Goal: Task Accomplishment & Management: Use online tool/utility

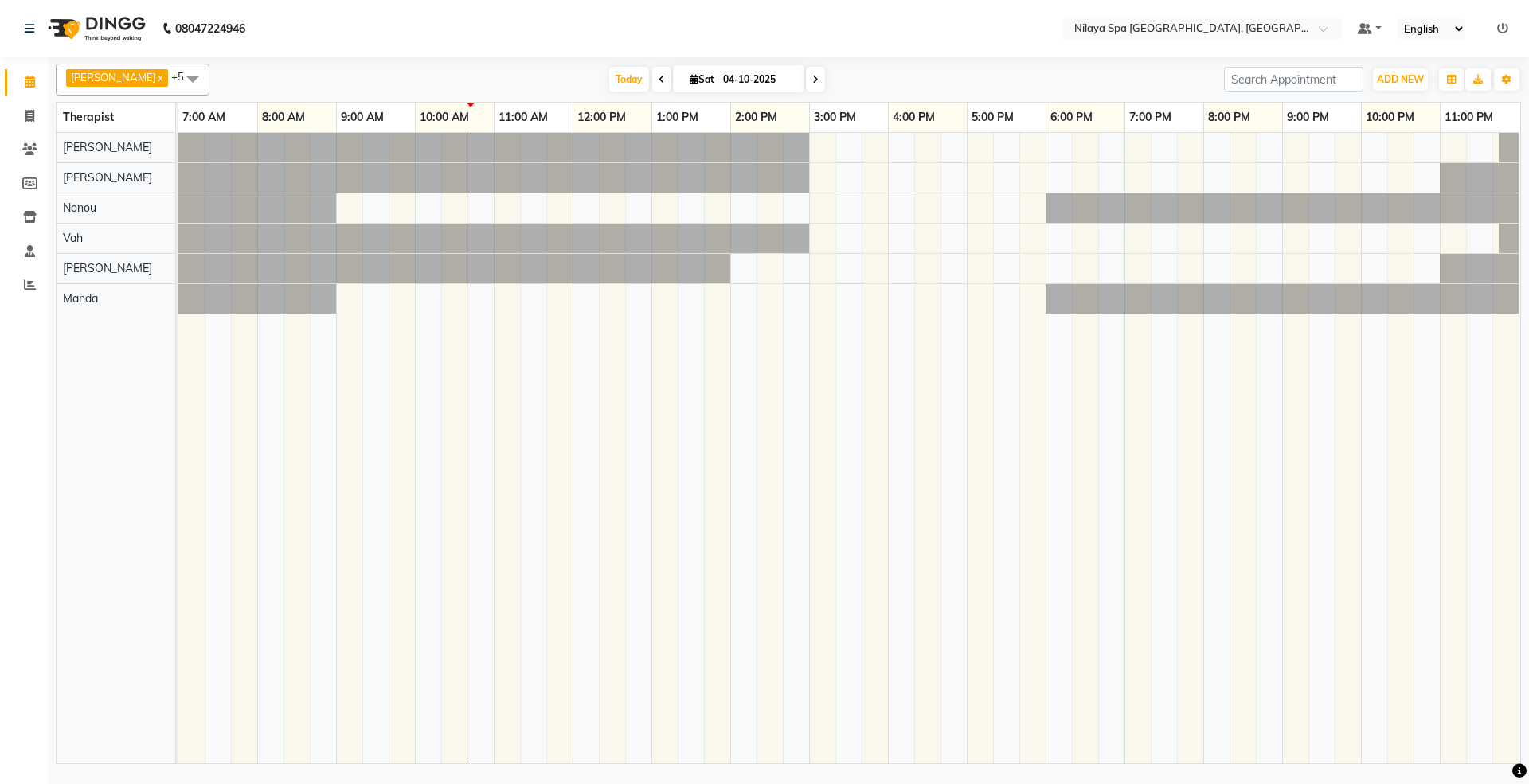
click at [52, 495] on div "[PERSON_NAME] x [PERSON_NAME] x Vah x [PERSON_NAME] x +5 Select All [PERSON_NAM…" at bounding box center [788, 412] width 1481 height 710
click at [30, 148] on icon at bounding box center [30, 149] width 15 height 12
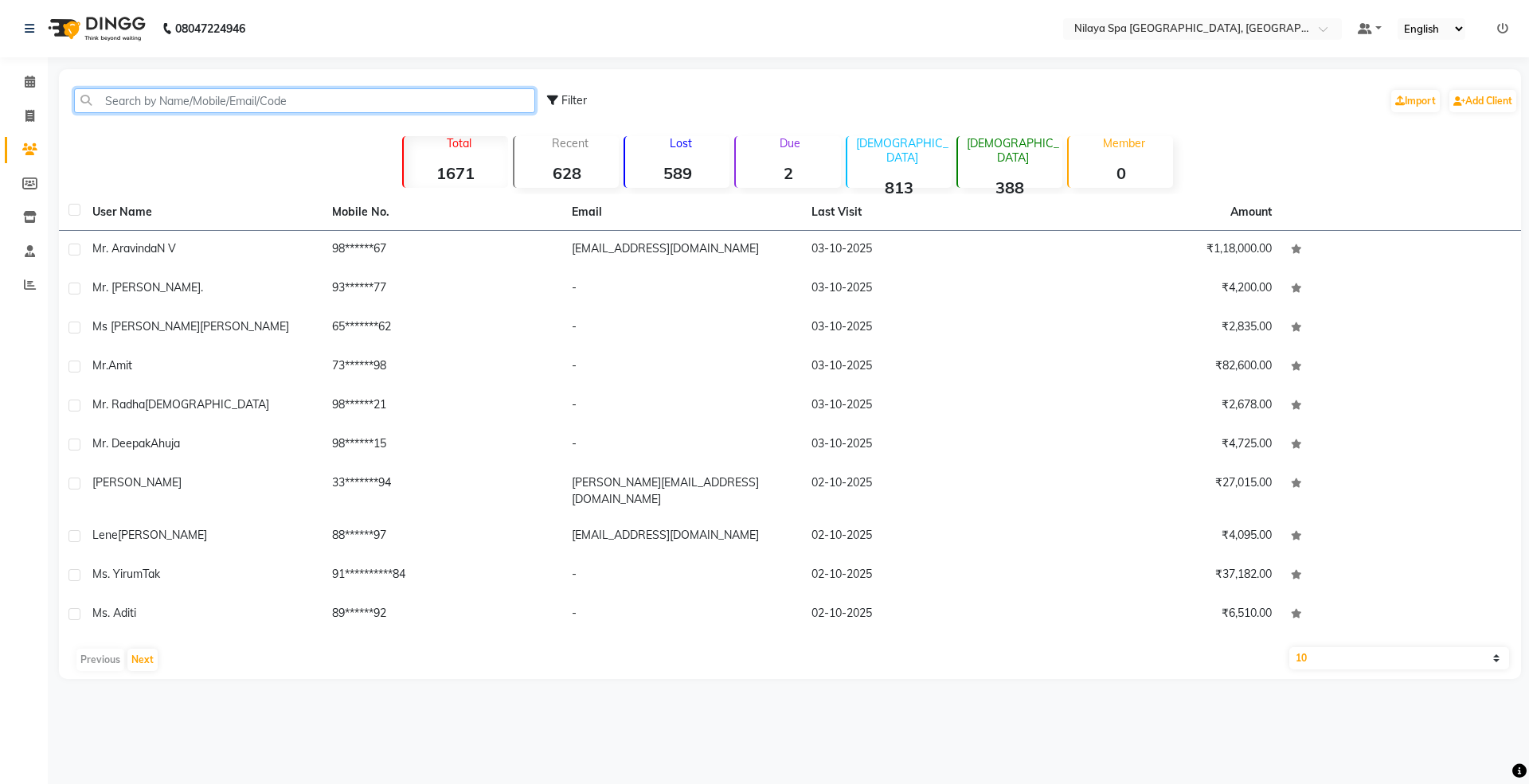
click at [205, 99] on input "text" at bounding box center [304, 100] width 461 height 25
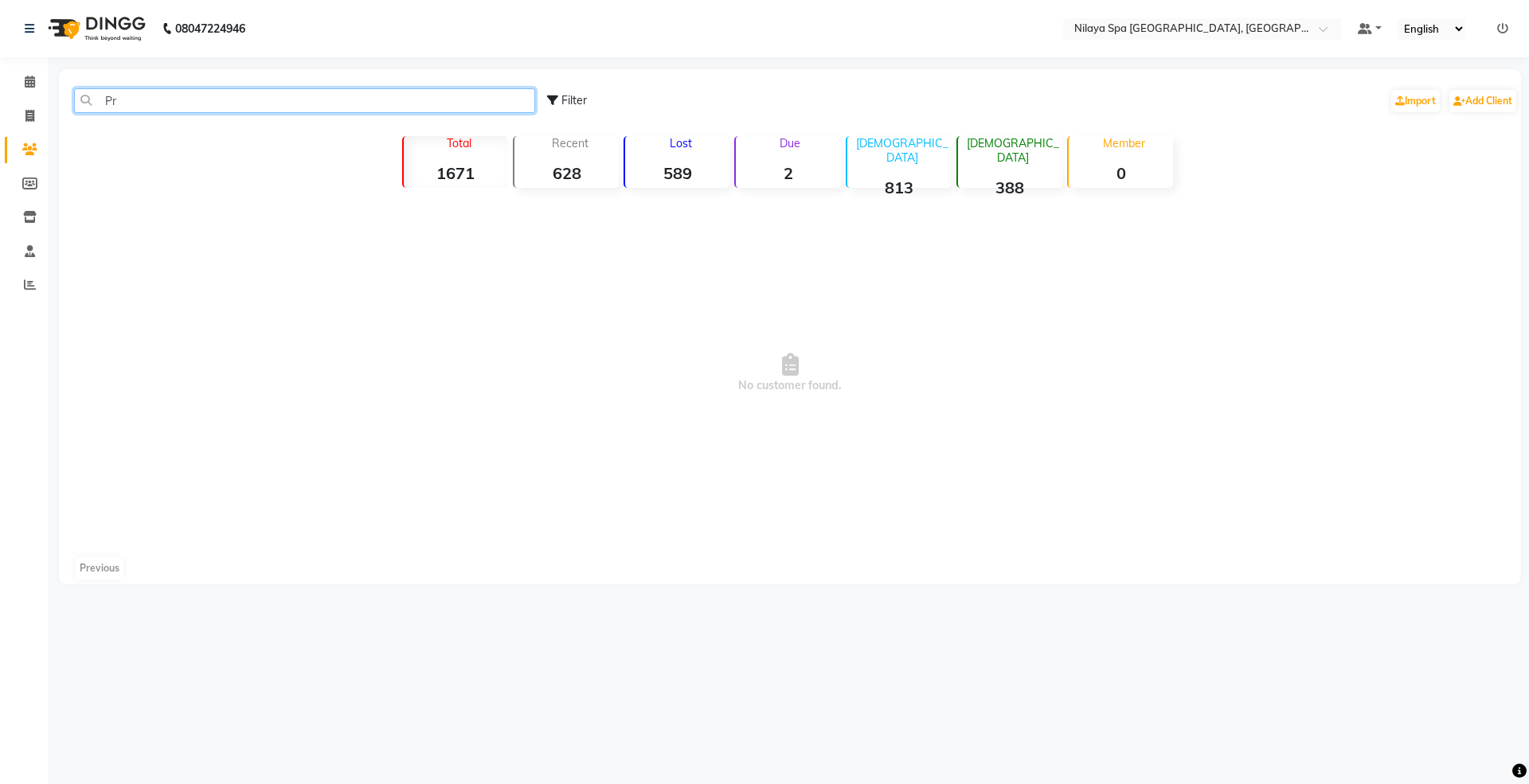
type input "P"
type input "Prachi"
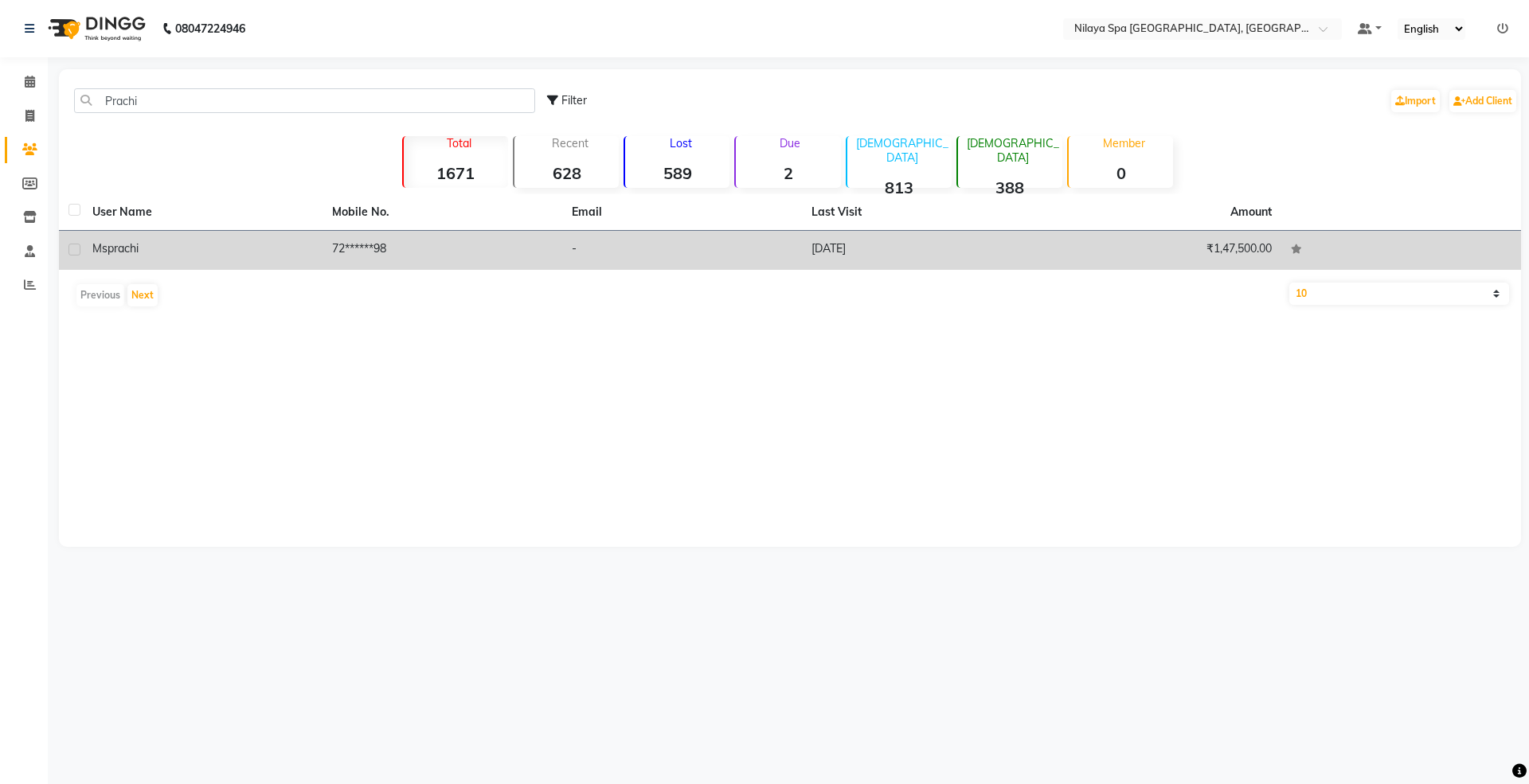
click at [1007, 243] on td "[DATE]" at bounding box center [922, 251] width 240 height 39
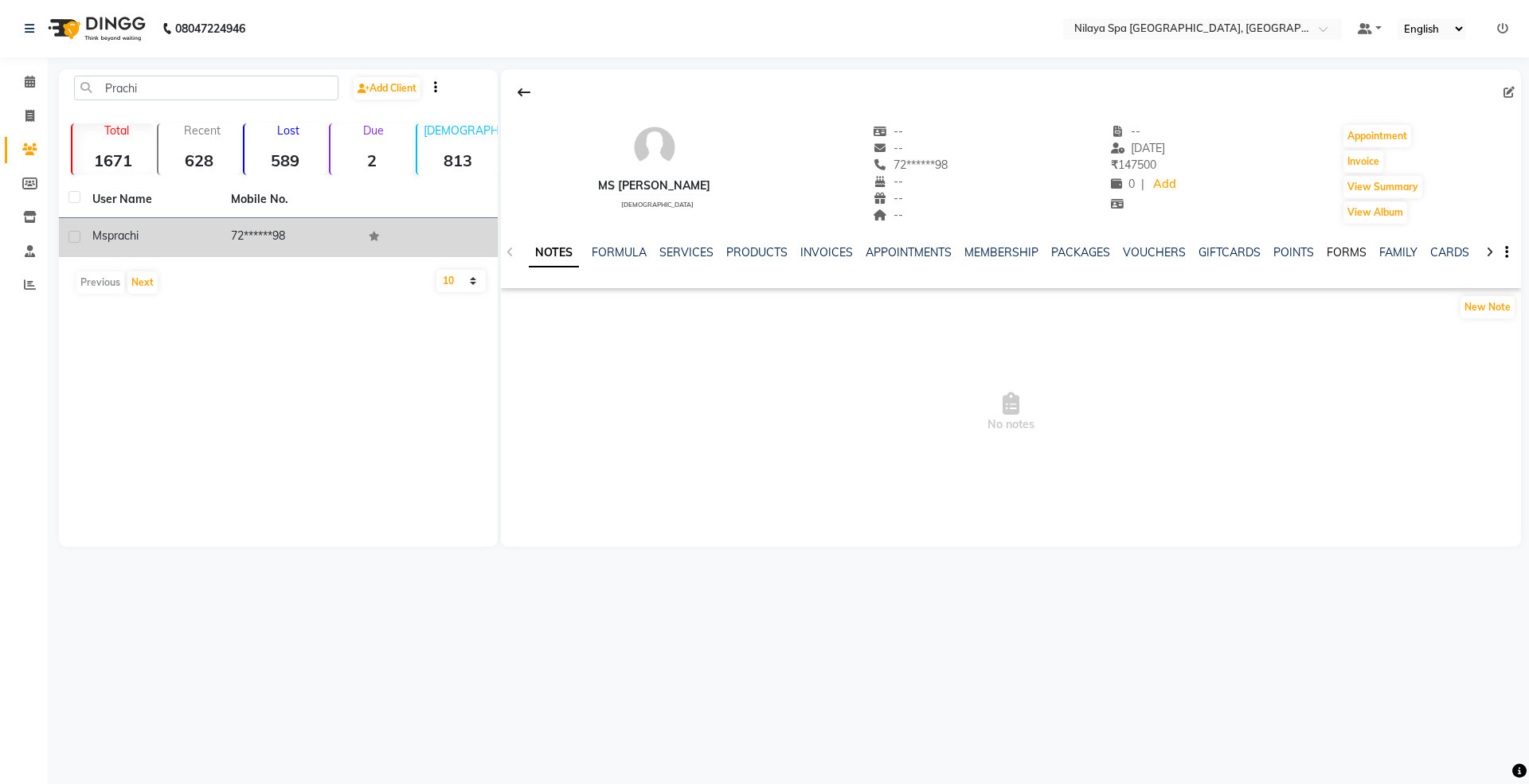
click at [1335, 259] on link "FORMS" at bounding box center [1346, 252] width 40 height 14
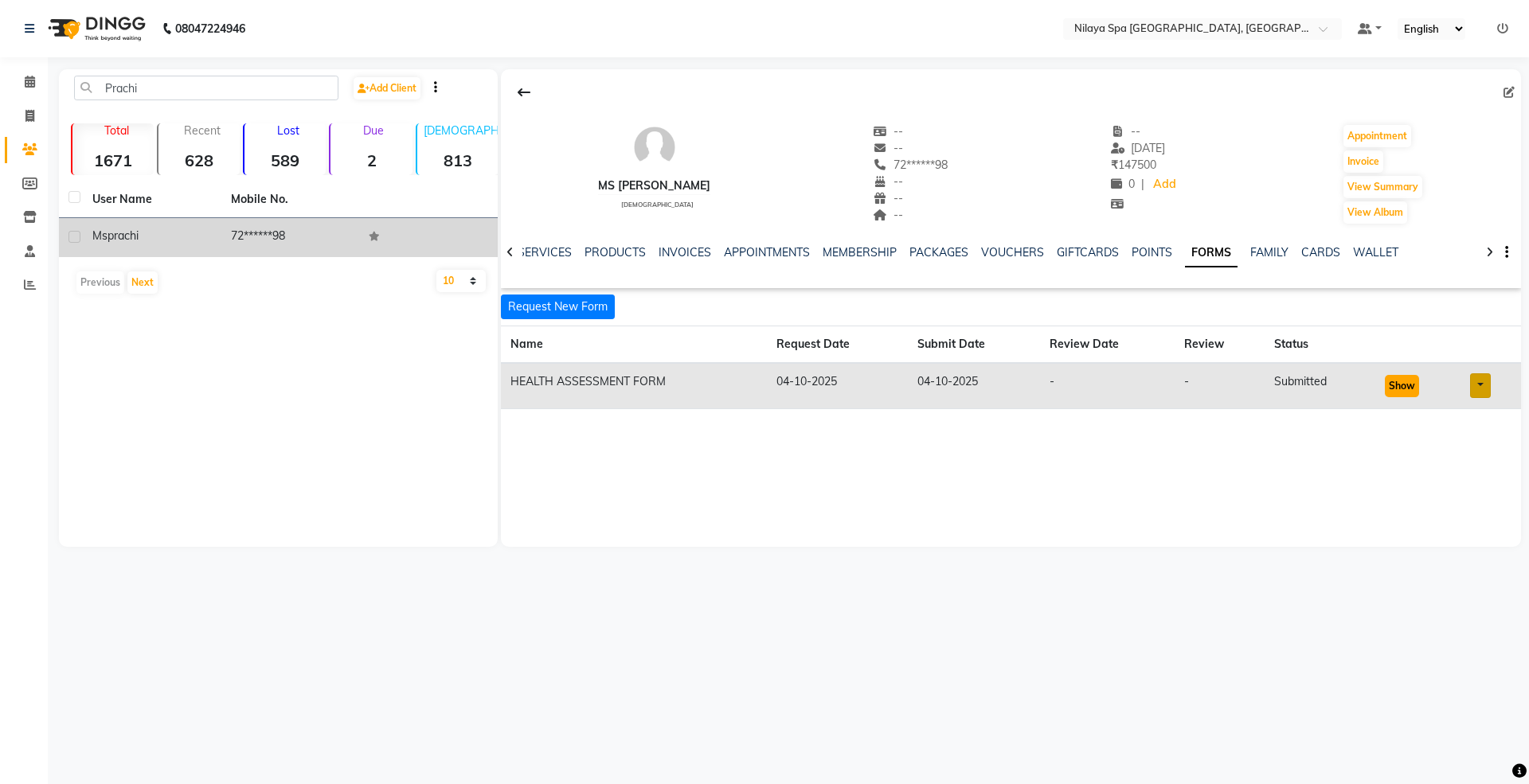
click at [1410, 389] on button "Show" at bounding box center [1402, 386] width 34 height 22
click at [33, 83] on icon at bounding box center [30, 81] width 10 height 12
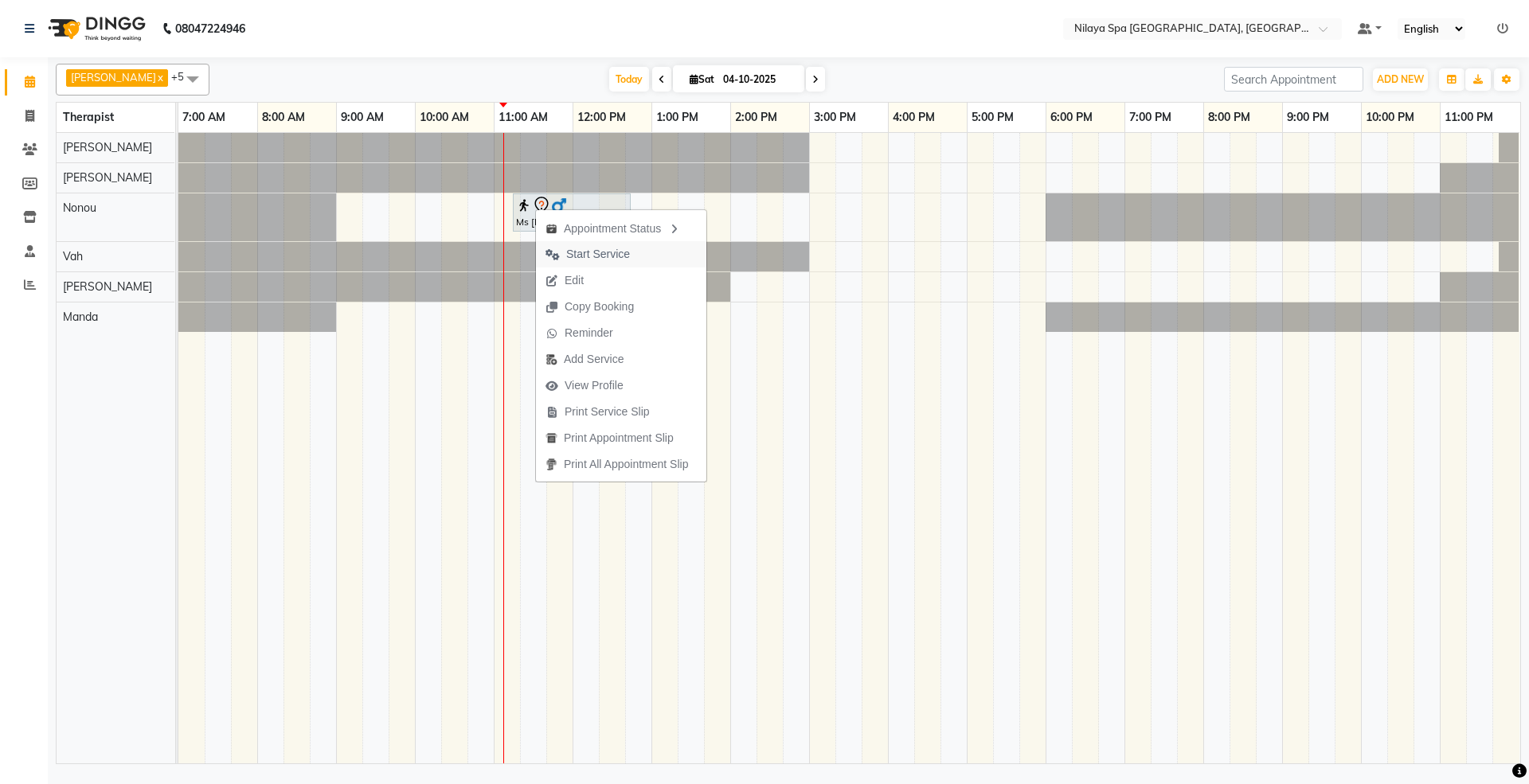
click at [608, 258] on span "Start Service" at bounding box center [597, 254] width 64 height 17
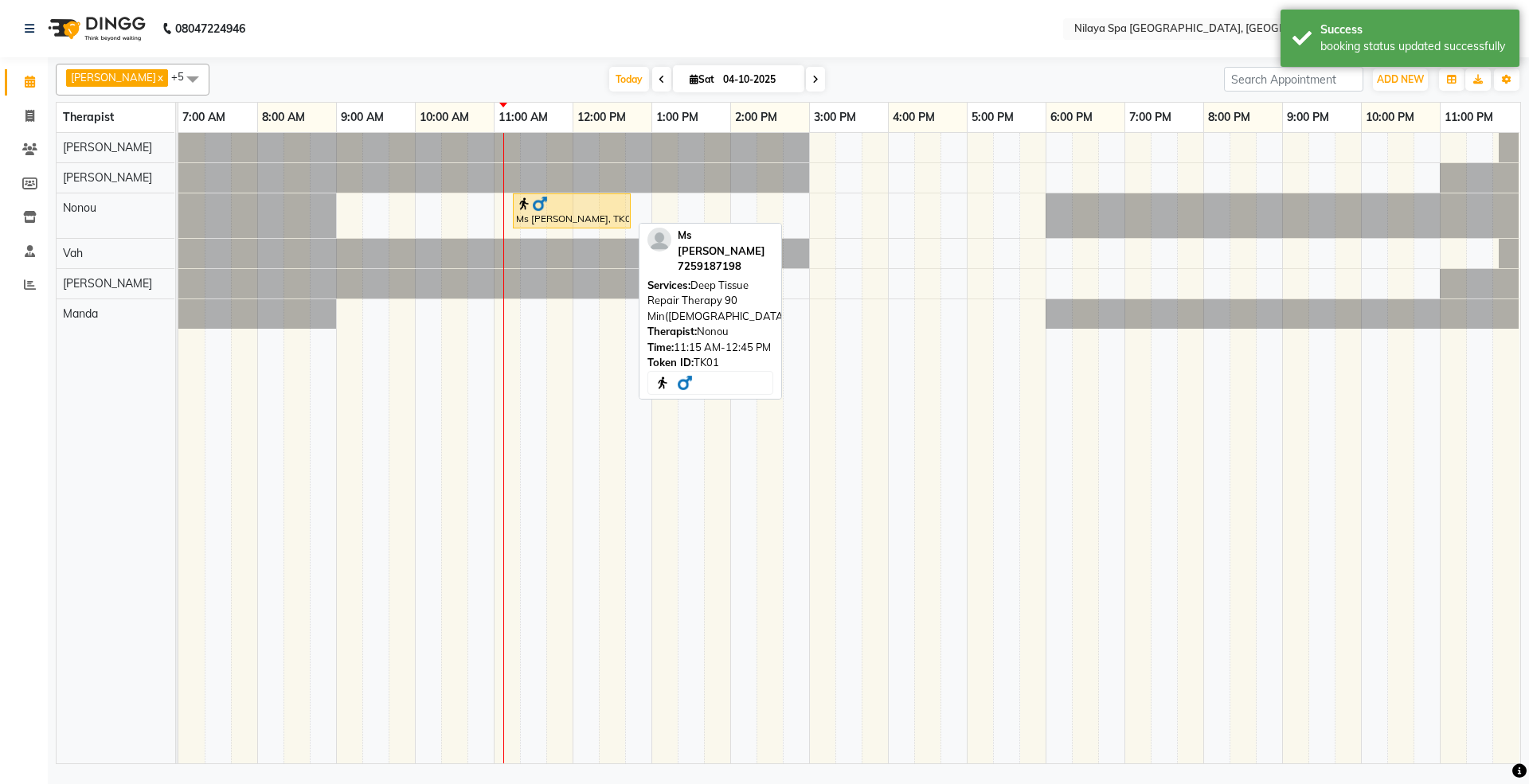
click at [538, 208] on img at bounding box center [540, 203] width 16 height 16
select select "1"
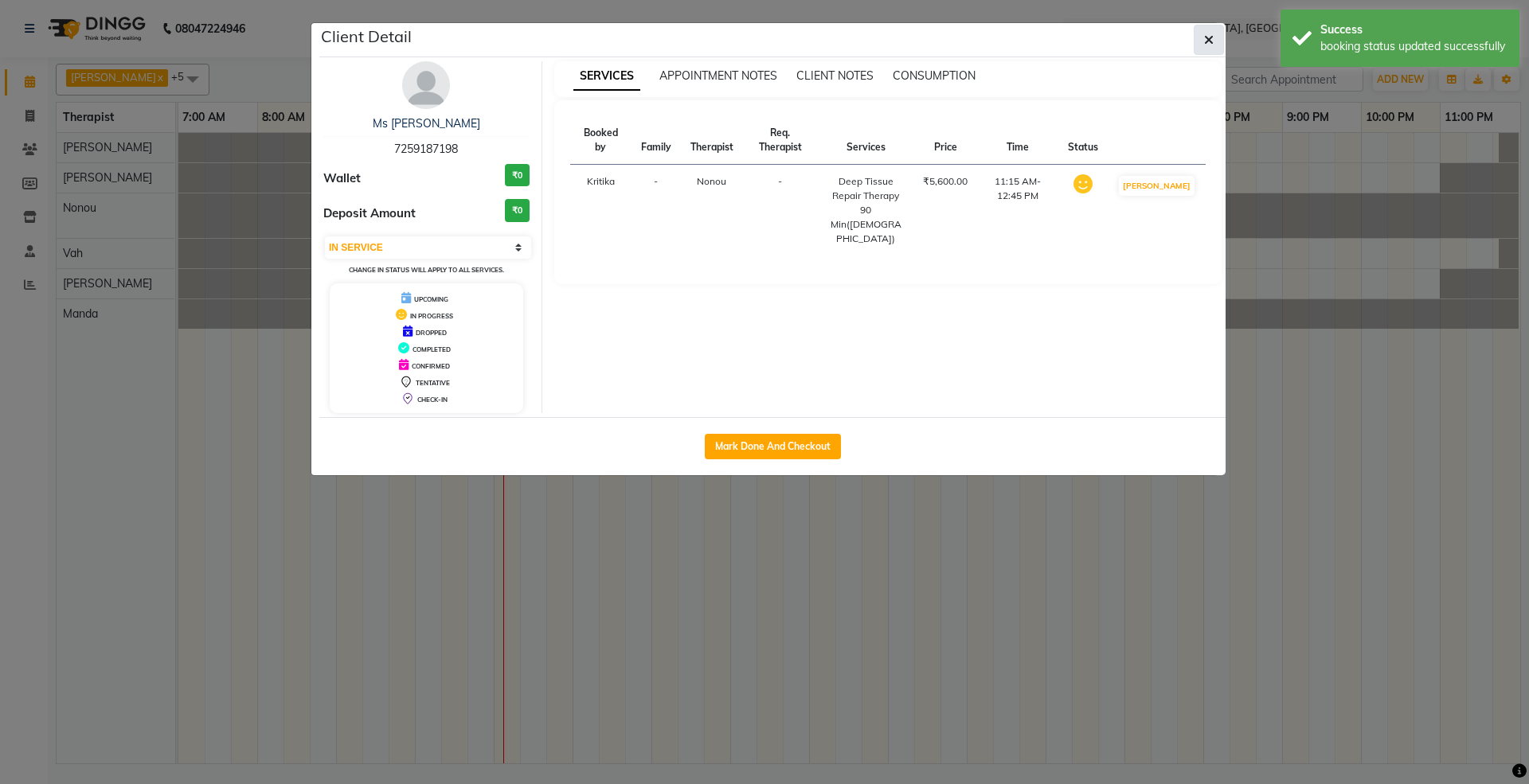
click at [1211, 42] on icon "button" at bounding box center [1208, 39] width 9 height 13
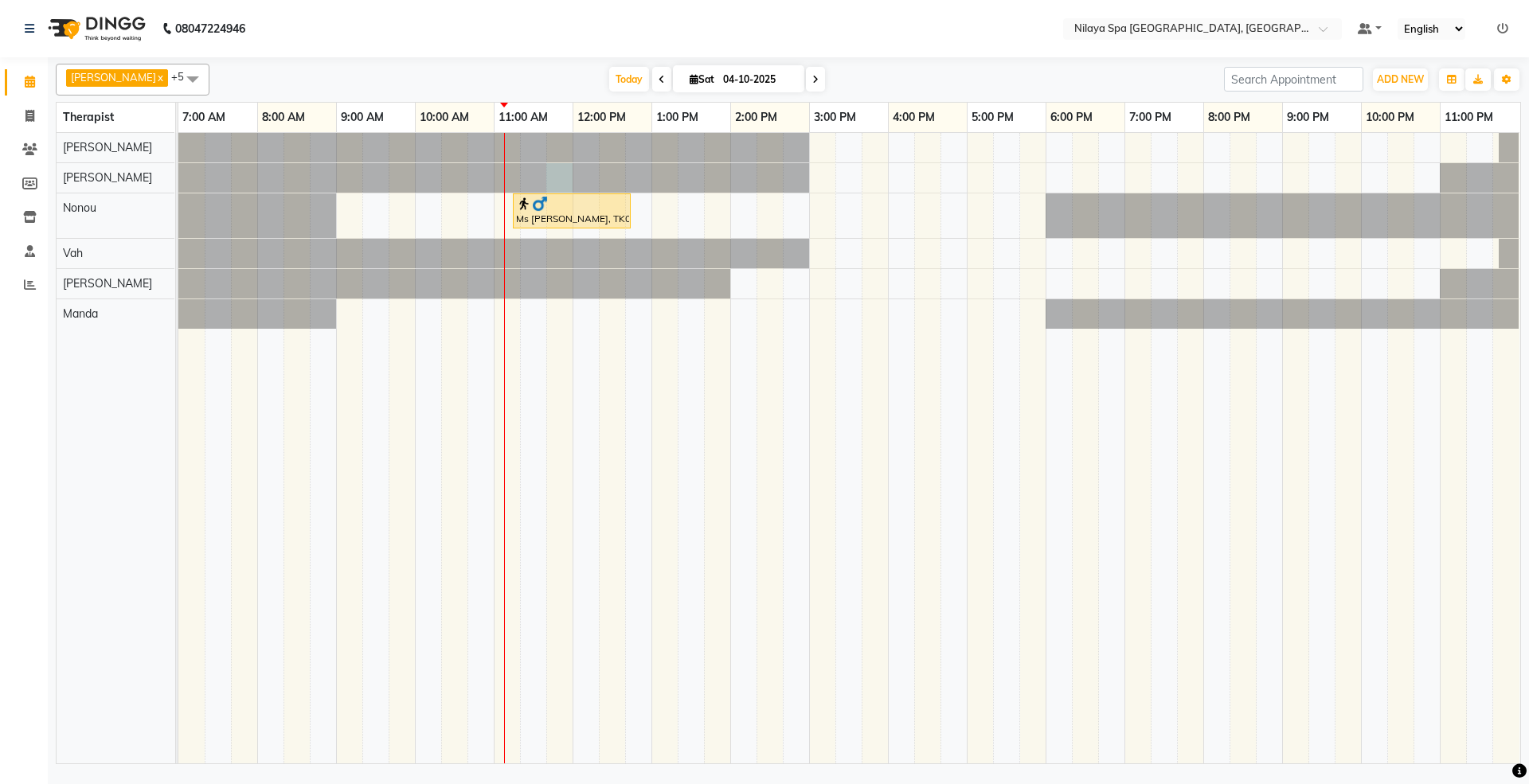
click at [179, 191] on div at bounding box center [179, 178] width 0 height 30
select select "71650"
select select "705"
select select "tentative"
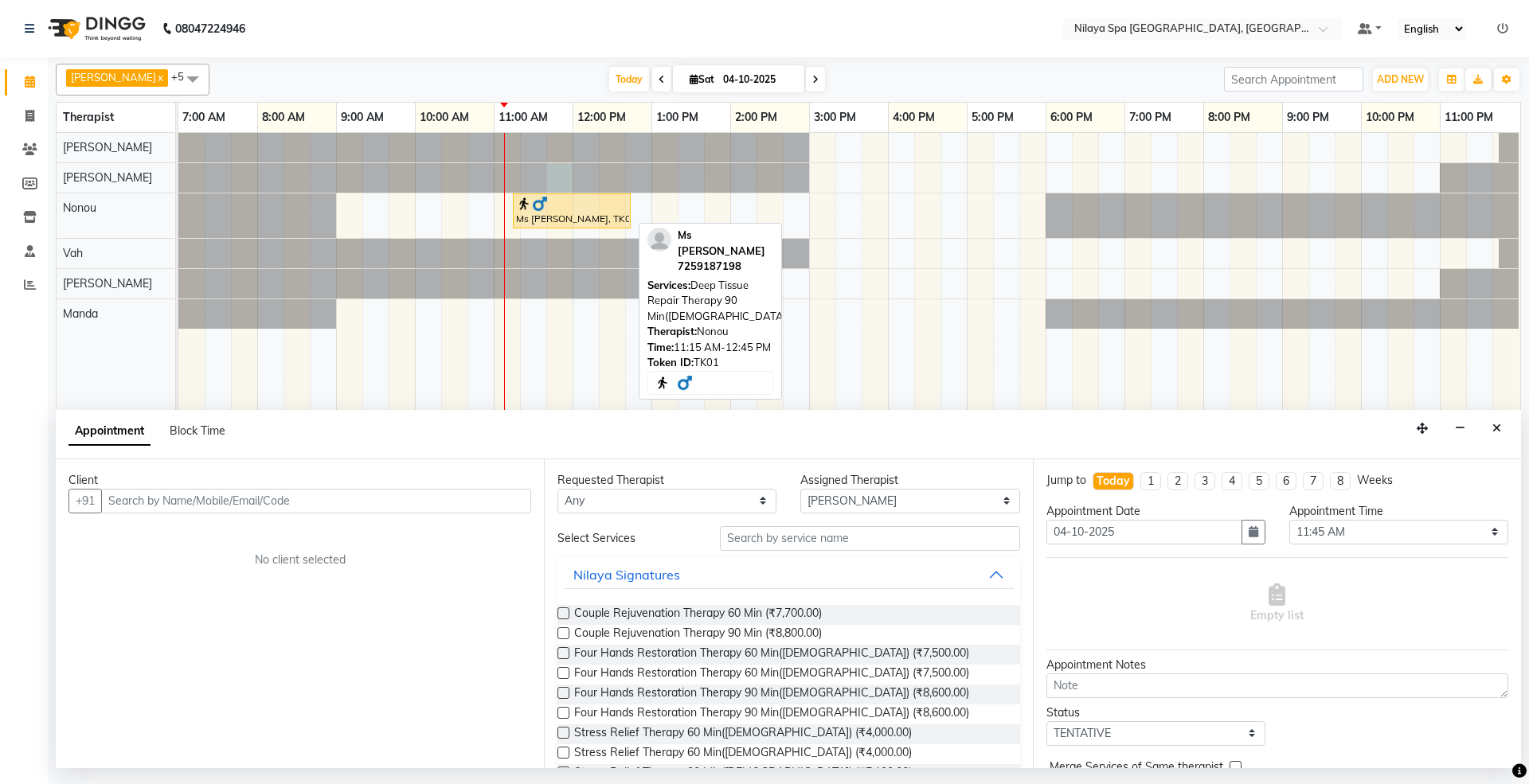
click at [555, 206] on div at bounding box center [572, 203] width 112 height 16
select select "1"
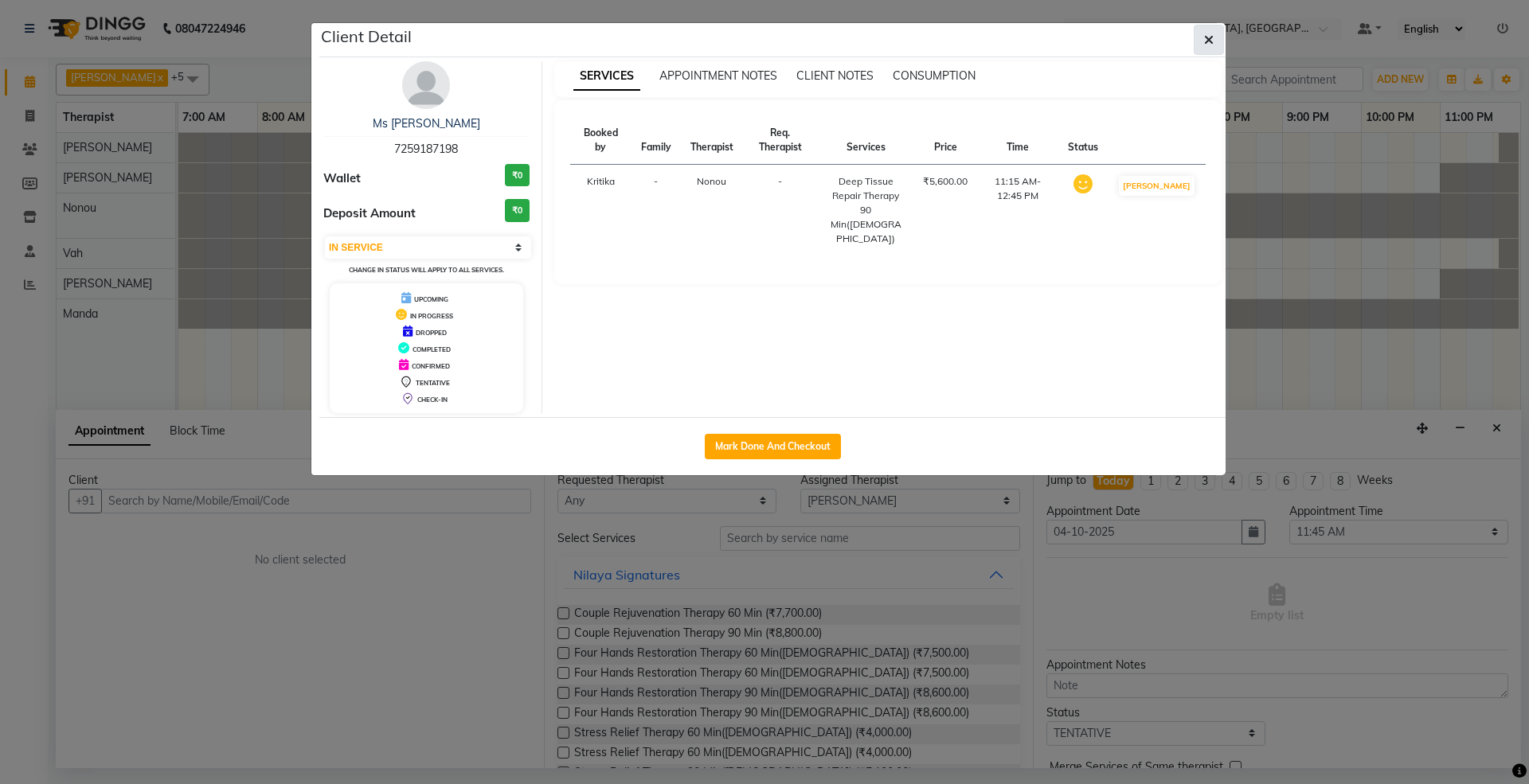
click at [1208, 39] on icon "button" at bounding box center [1208, 39] width 9 height 13
